Goal: Task Accomplishment & Management: Manage account settings

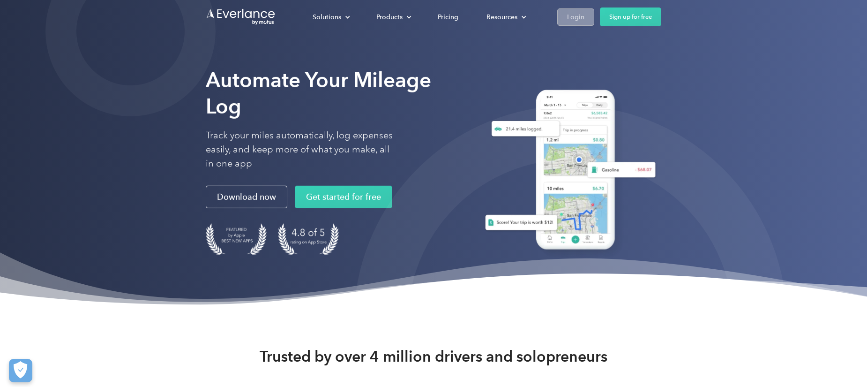
click at [584, 16] on div "Login" at bounding box center [575, 17] width 17 height 12
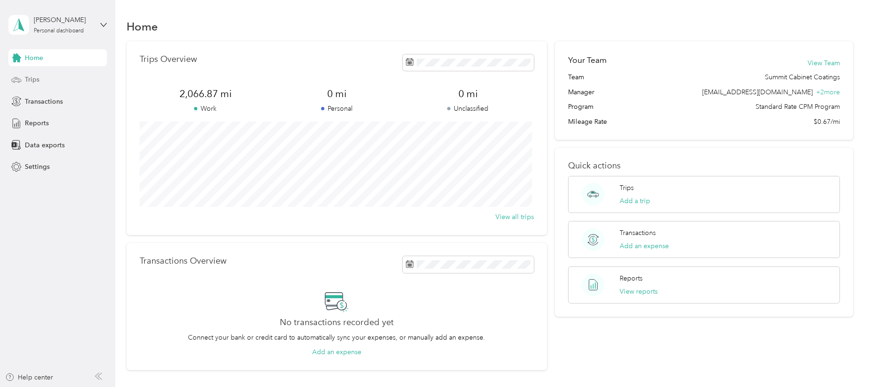
click at [36, 81] on span "Trips" at bounding box center [32, 80] width 15 height 10
